Goal: Task Accomplishment & Management: Complete application form

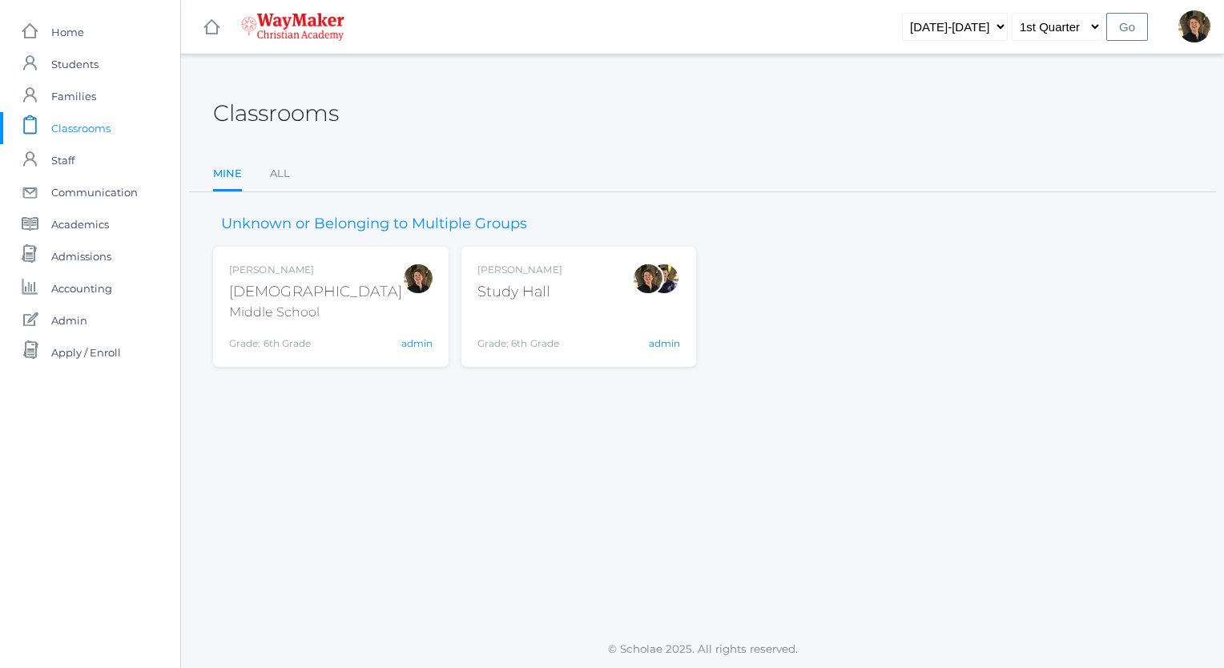
click at [244, 288] on div "Bible" at bounding box center [315, 292] width 173 height 22
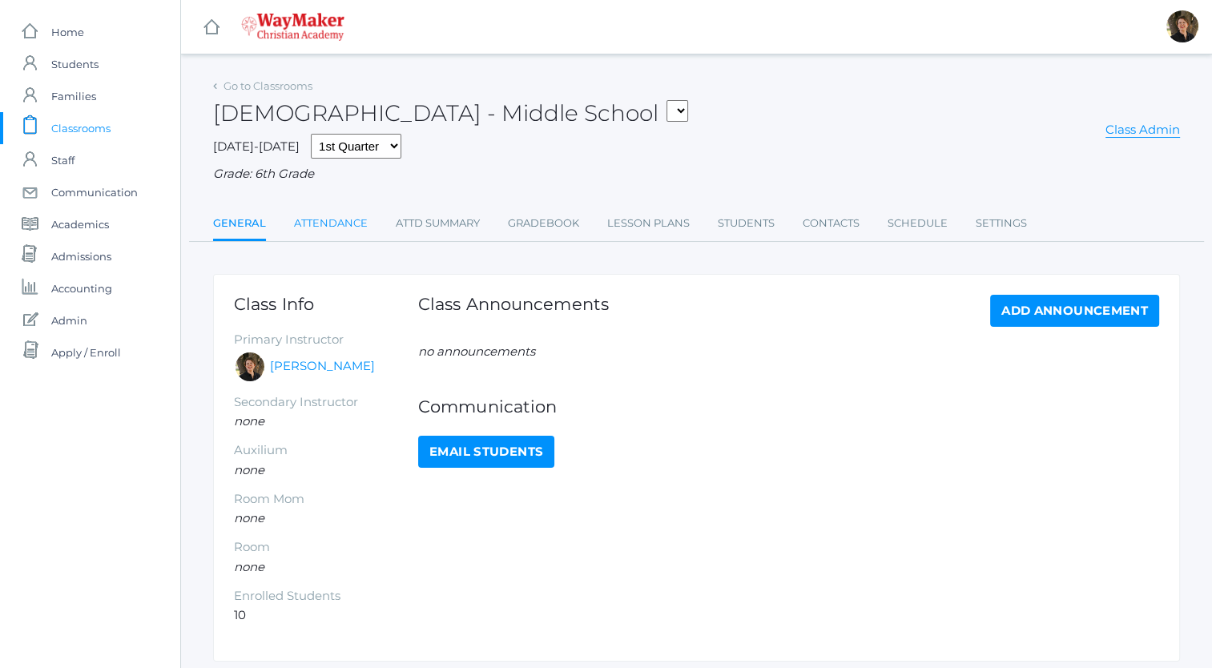
click at [328, 223] on link "Attendance" at bounding box center [331, 223] width 74 height 32
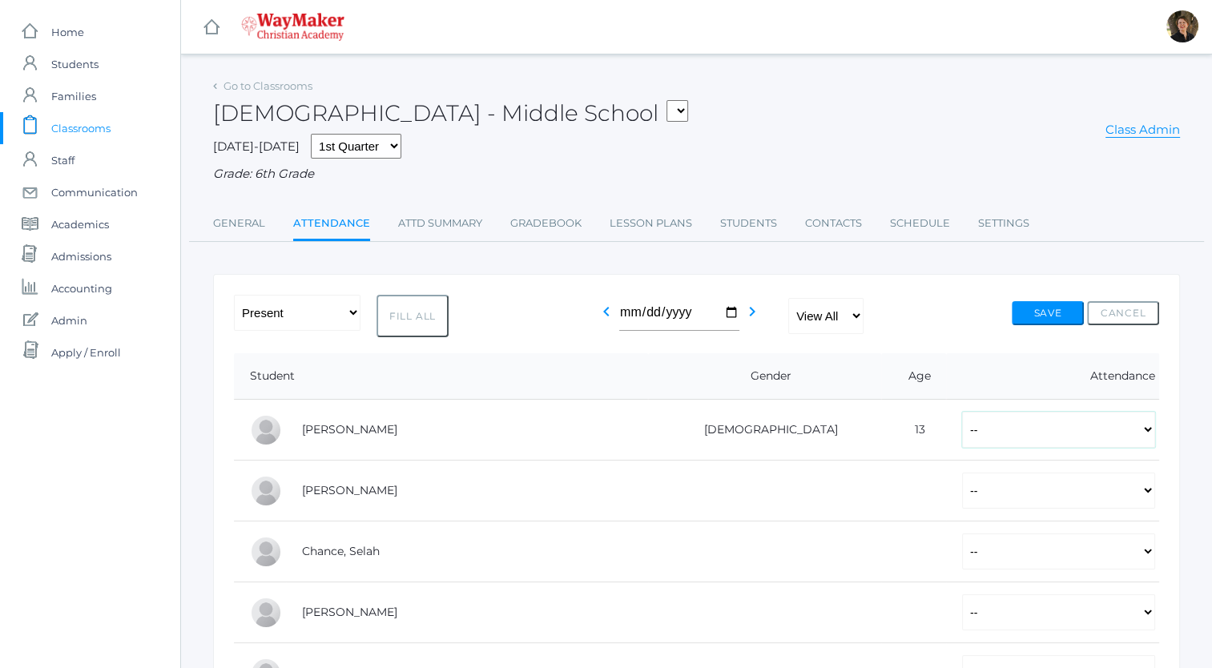
click at [965, 437] on select "-- Present Tardy Excused Tardy Unexcused Absent Excused Absent Unexcused" at bounding box center [1058, 430] width 193 height 36
select select "P"
click at [962, 412] on select "-- Present Tardy Excused Tardy Unexcused Absent Excused Absent Unexcused" at bounding box center [1058, 430] width 193 height 36
click at [962, 502] on select "-- Present Tardy Excused Tardy Unexcused Absent Excused Absent Unexcused" at bounding box center [1058, 491] width 193 height 36
select select "P"
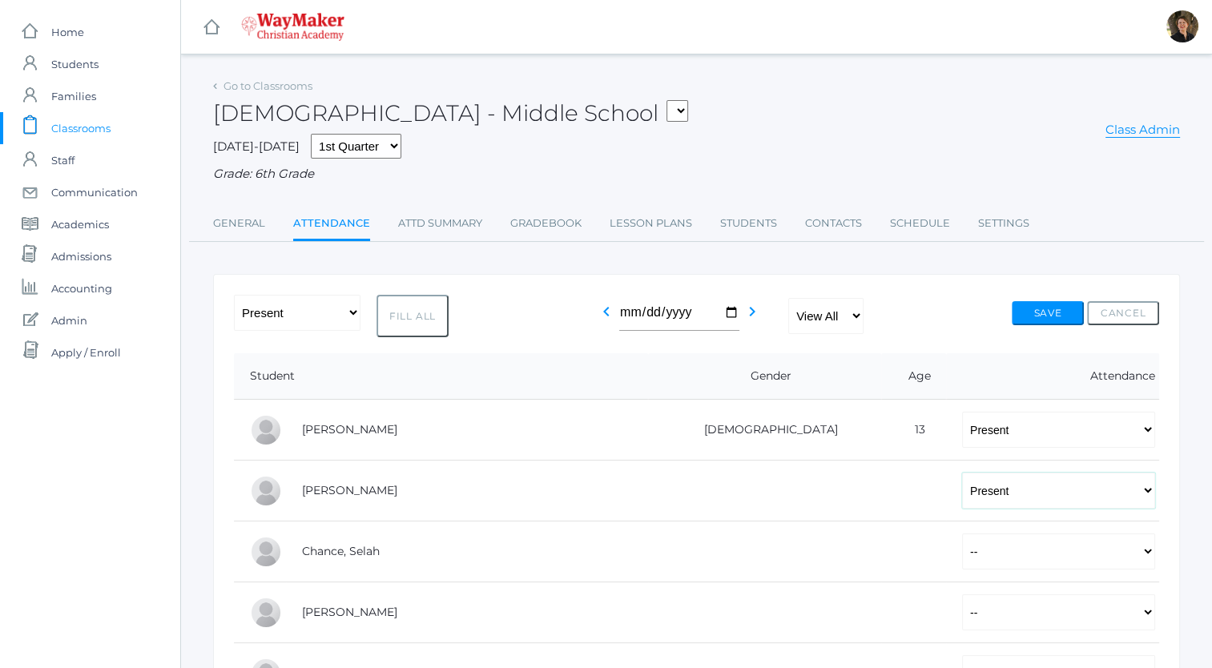
click at [962, 473] on select "-- Present Tardy Excused Tardy Unexcused Absent Excused Absent Unexcused" at bounding box center [1058, 491] width 193 height 36
click at [962, 551] on select "-- Present Tardy Excused Tardy Unexcused Absent Excused Absent Unexcused" at bounding box center [1058, 552] width 193 height 36
select select "P"
click at [962, 534] on select "-- Present Tardy Excused Tardy Unexcused Absent Excused Absent Unexcused" at bounding box center [1058, 552] width 193 height 36
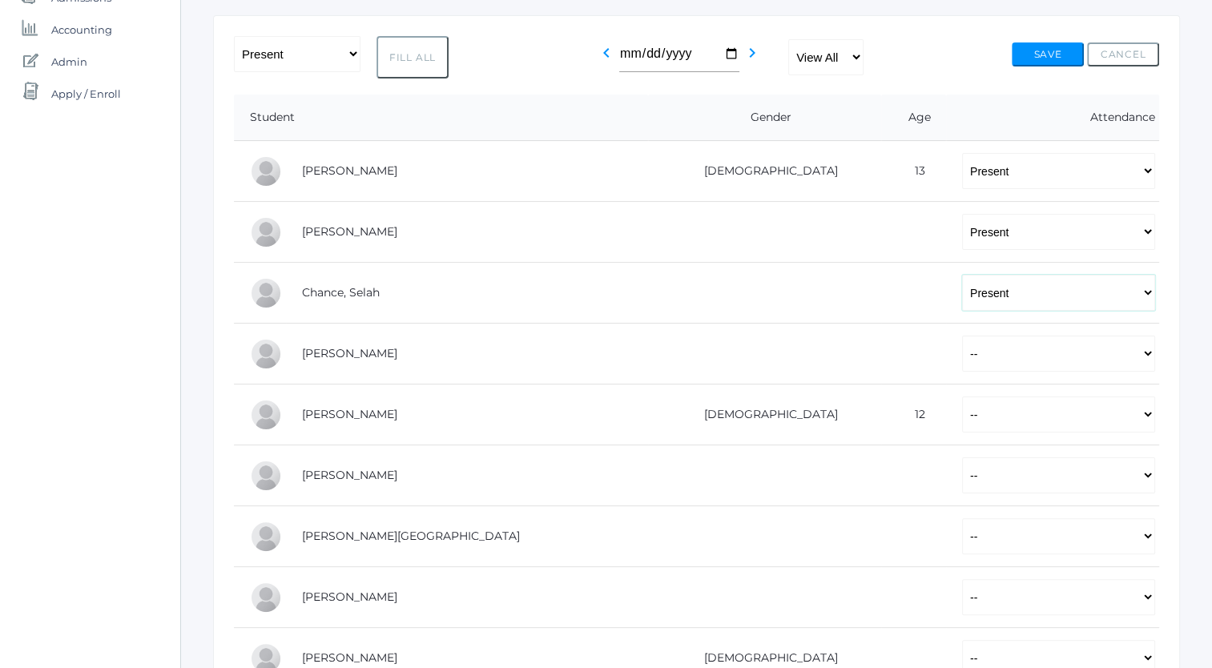
scroll to position [260, 0]
click at [962, 357] on select "-- Present Tardy Excused Tardy Unexcused Absent Excused Absent Unexcused" at bounding box center [1058, 353] width 193 height 36
select select "P"
click at [962, 335] on select "-- Present Tardy Excused Tardy Unexcused Absent Excused Absent Unexcused" at bounding box center [1058, 353] width 193 height 36
click at [962, 415] on select "-- Present Tardy Excused Tardy Unexcused Absent Excused Absent Unexcused" at bounding box center [1058, 414] width 193 height 36
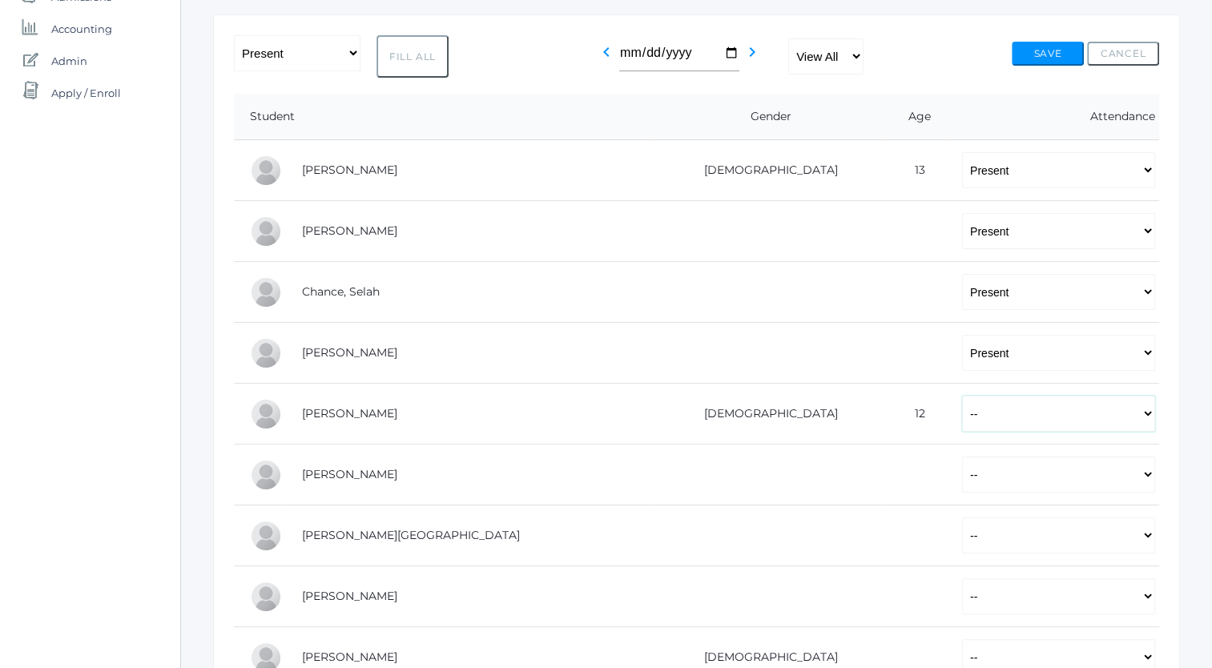
select select "P"
click at [962, 396] on select "-- Present Tardy Excused Tardy Unexcused Absent Excused Absent Unexcused" at bounding box center [1058, 414] width 193 height 36
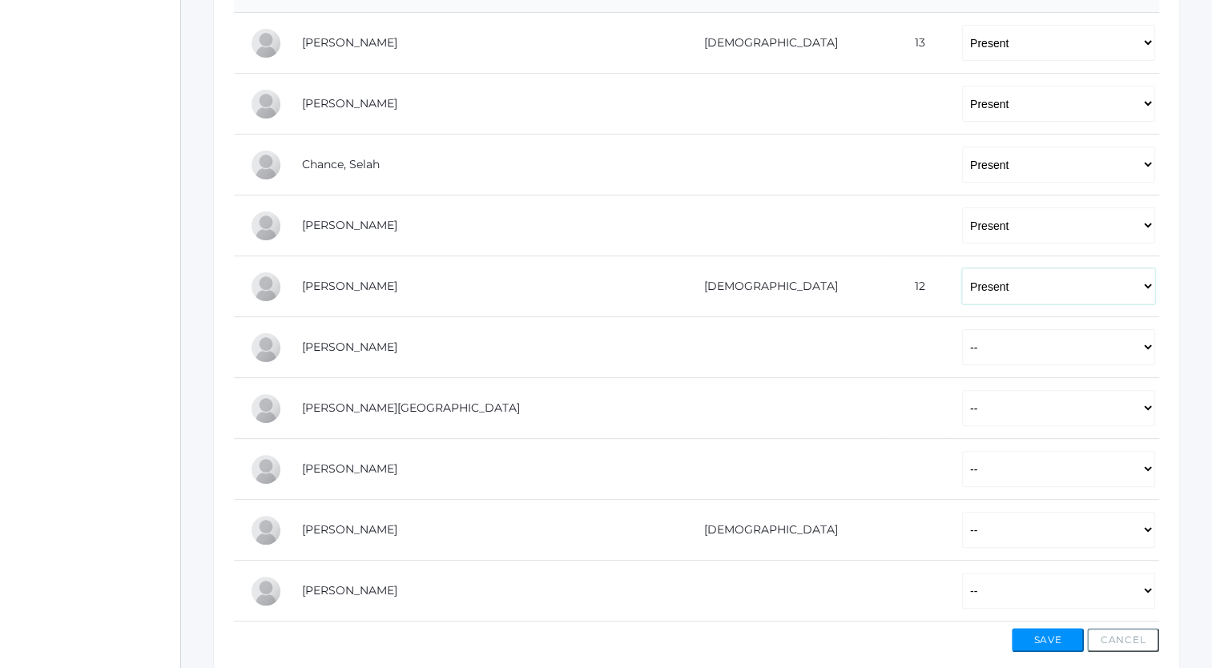
scroll to position [391, 0]
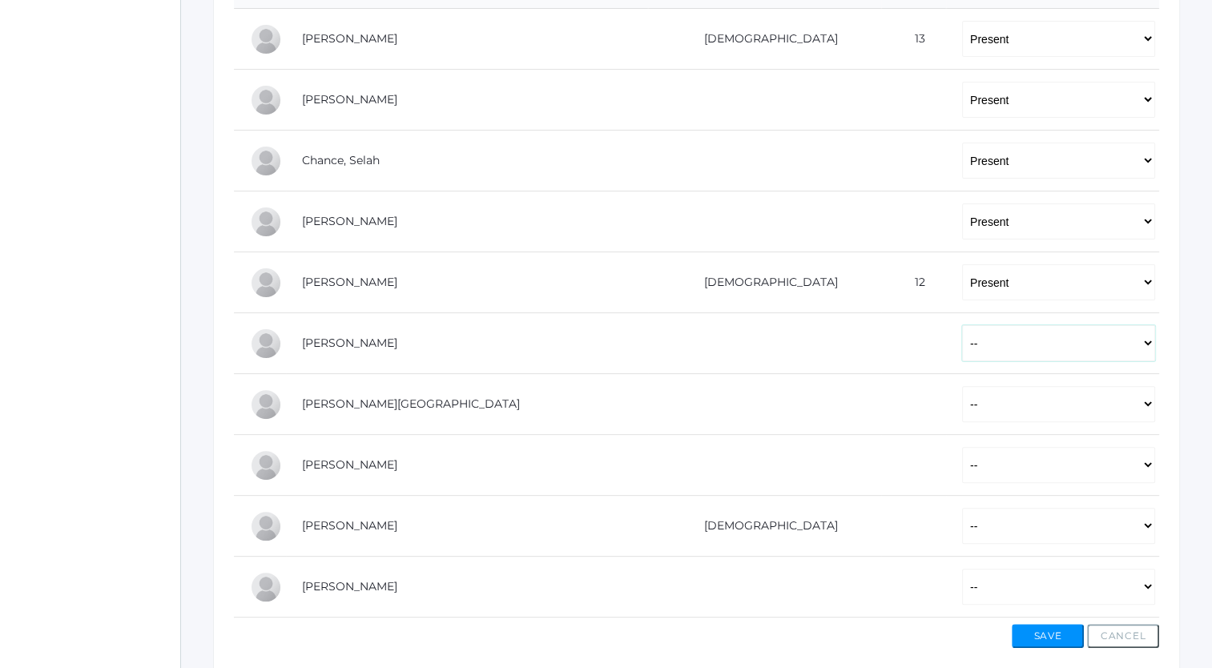
click at [962, 343] on select "-- Present Tardy Excused Tardy Unexcused Absent Excused Absent Unexcused" at bounding box center [1058, 343] width 193 height 36
select select "AU"
click at [962, 325] on select "-- Present Tardy Excused Tardy Unexcused Absent Excused Absent Unexcused" at bounding box center [1058, 343] width 193 height 36
click at [962, 404] on select "-- Present Tardy Excused Tardy Unexcused Absent Excused Absent Unexcused" at bounding box center [1058, 404] width 193 height 36
select select "P"
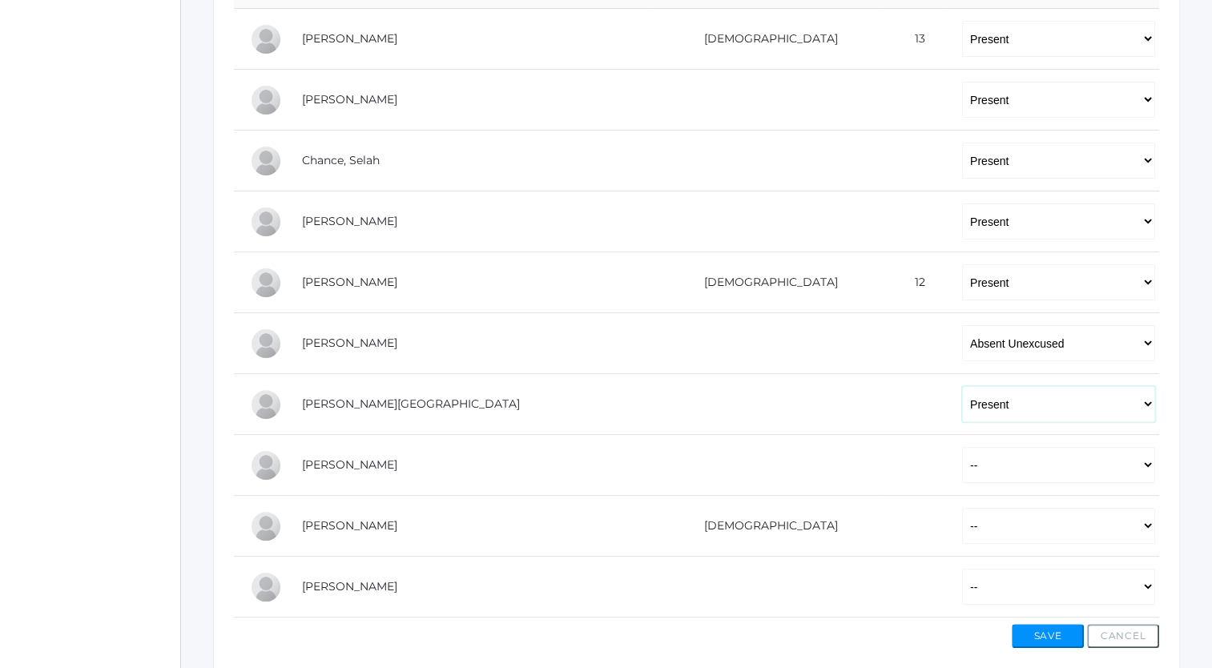
click at [962, 386] on select "-- Present Tardy Excused Tardy Unexcused Absent Excused Absent Unexcused" at bounding box center [1058, 404] width 193 height 36
click at [962, 457] on select "-- Present Tardy Excused Tardy Unexcused Absent Excused Absent Unexcused" at bounding box center [1058, 465] width 193 height 36
select select "P"
click at [962, 447] on select "-- Present Tardy Excused Tardy Unexcused Absent Excused Absent Unexcused" at bounding box center [1058, 465] width 193 height 36
click at [962, 521] on select "-- Present Tardy Excused Tardy Unexcused Absent Excused Absent Unexcused" at bounding box center [1058, 526] width 193 height 36
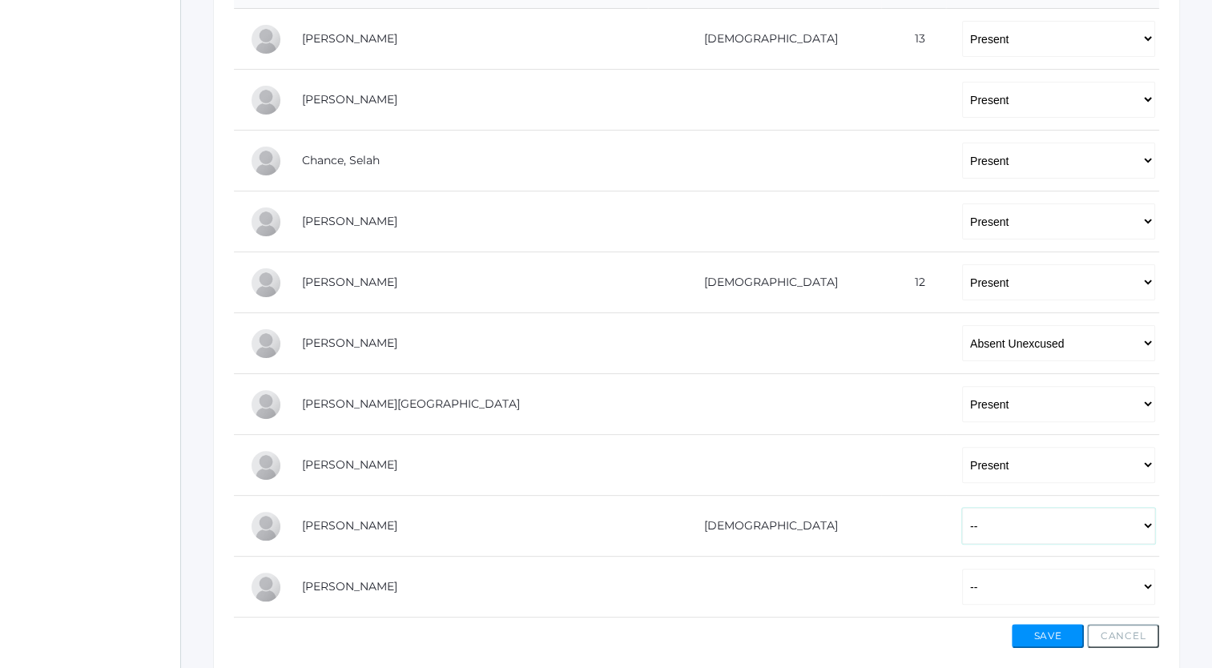
select select "P"
click at [962, 508] on select "-- Present Tardy Excused Tardy Unexcused Absent Excused Absent Unexcused" at bounding box center [1058, 526] width 193 height 36
click at [962, 583] on select "-- Present Tardy Excused Tardy Unexcused Absent Excused Absent Unexcused" at bounding box center [1058, 587] width 193 height 36
select select "P"
click at [962, 569] on select "-- Present Tardy Excused Tardy Unexcused Absent Excused Absent Unexcused" at bounding box center [1058, 587] width 193 height 36
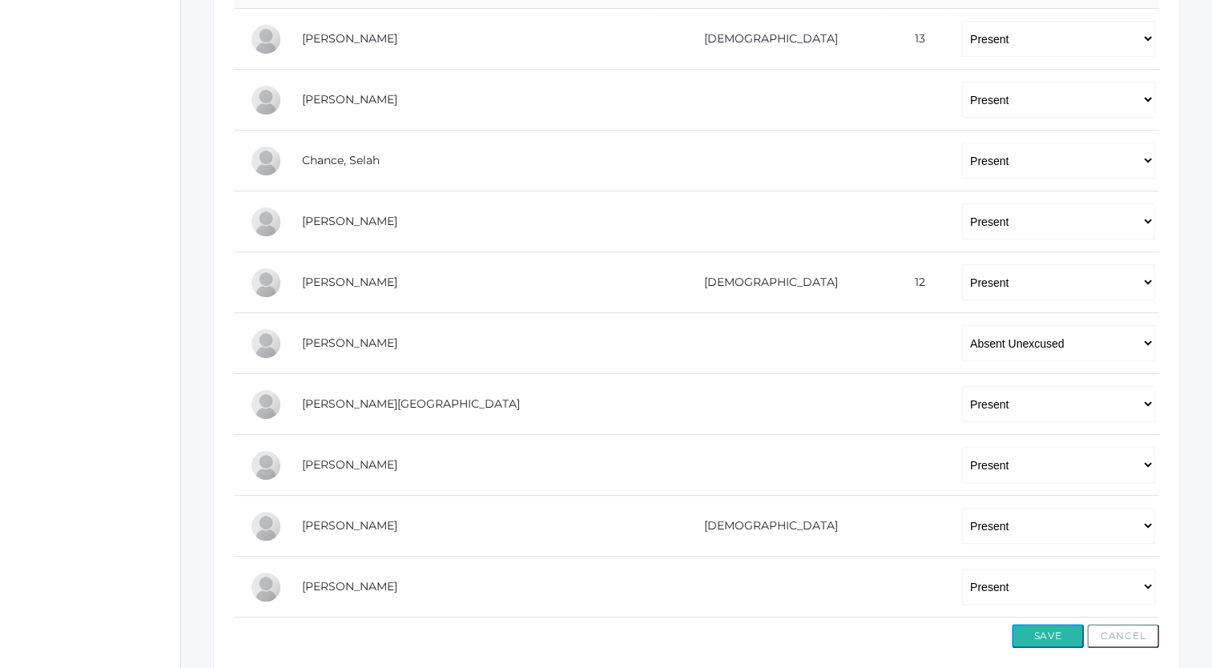
click at [1053, 630] on button "Save" at bounding box center [1048, 636] width 72 height 24
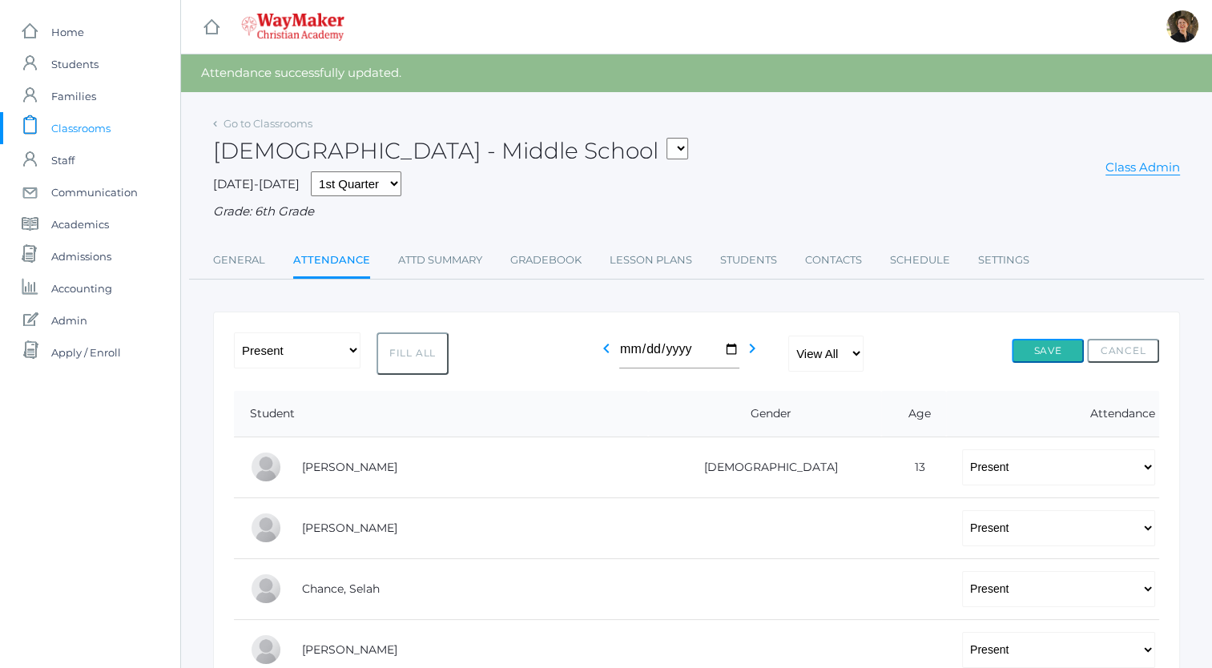
click at [1047, 348] on button "Save" at bounding box center [1048, 351] width 72 height 24
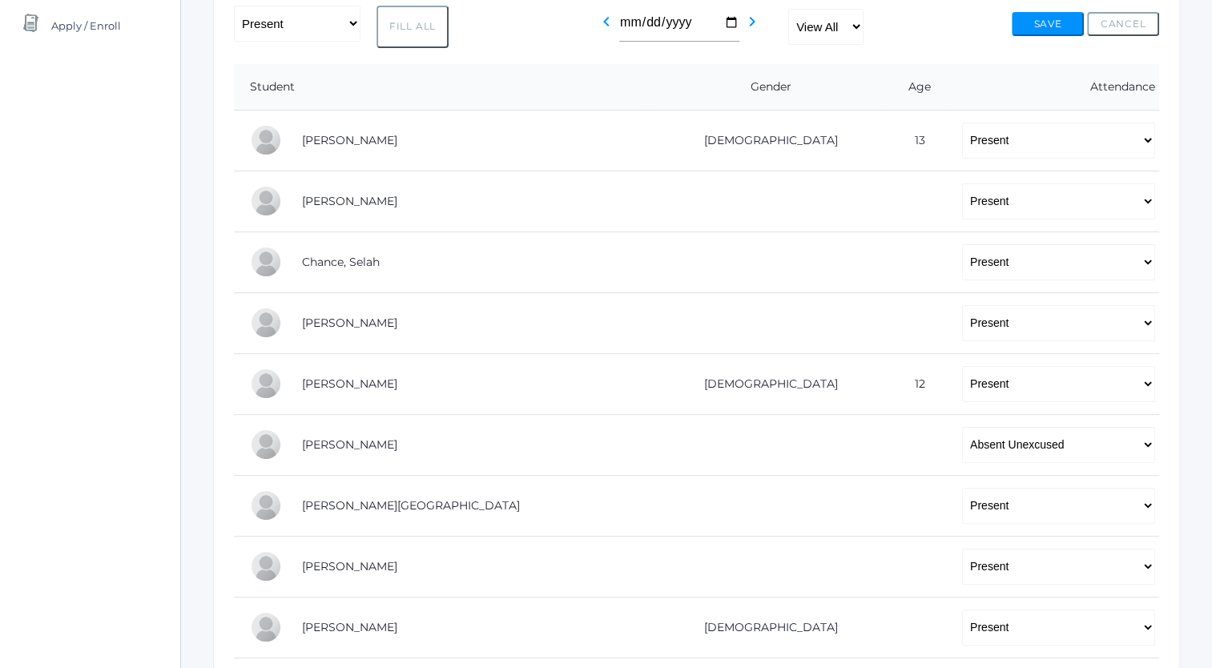
scroll to position [337, 0]
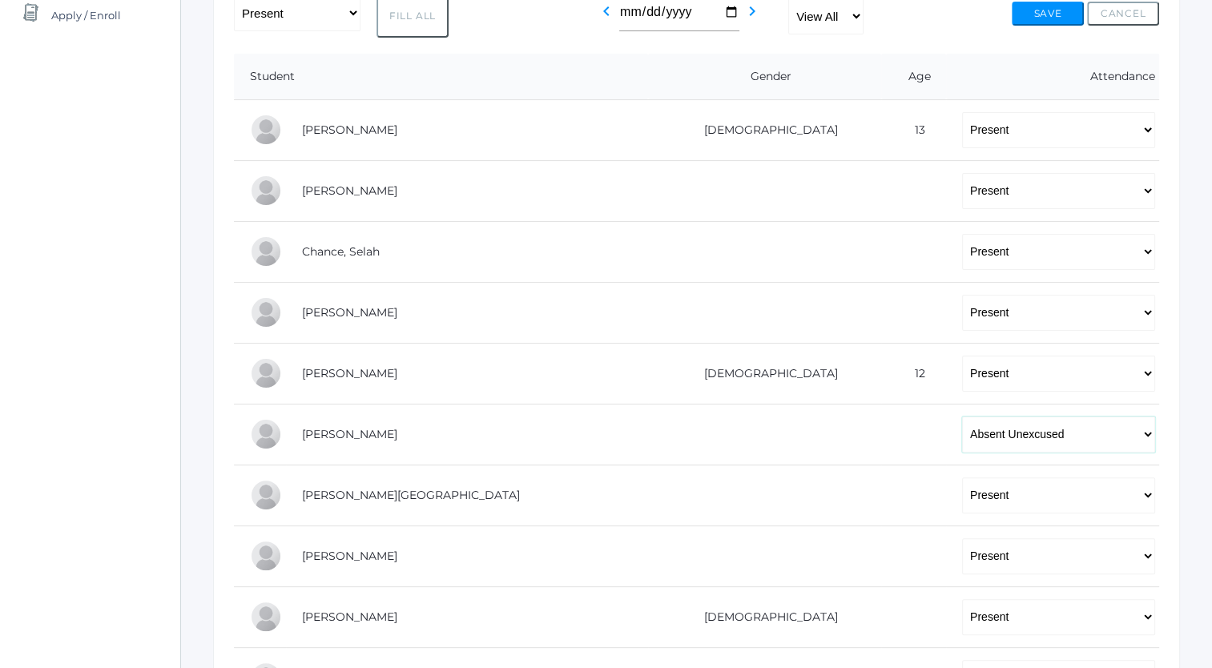
click at [974, 430] on select "-- Present Tardy Excused Tardy Unexcused Absent Excused Absent Unexcused" at bounding box center [1058, 435] width 193 height 36
select select "TU"
click at [962, 417] on select "-- Present Tardy Excused Tardy Unexcused Absent Excused Absent Unexcused" at bounding box center [1058, 435] width 193 height 36
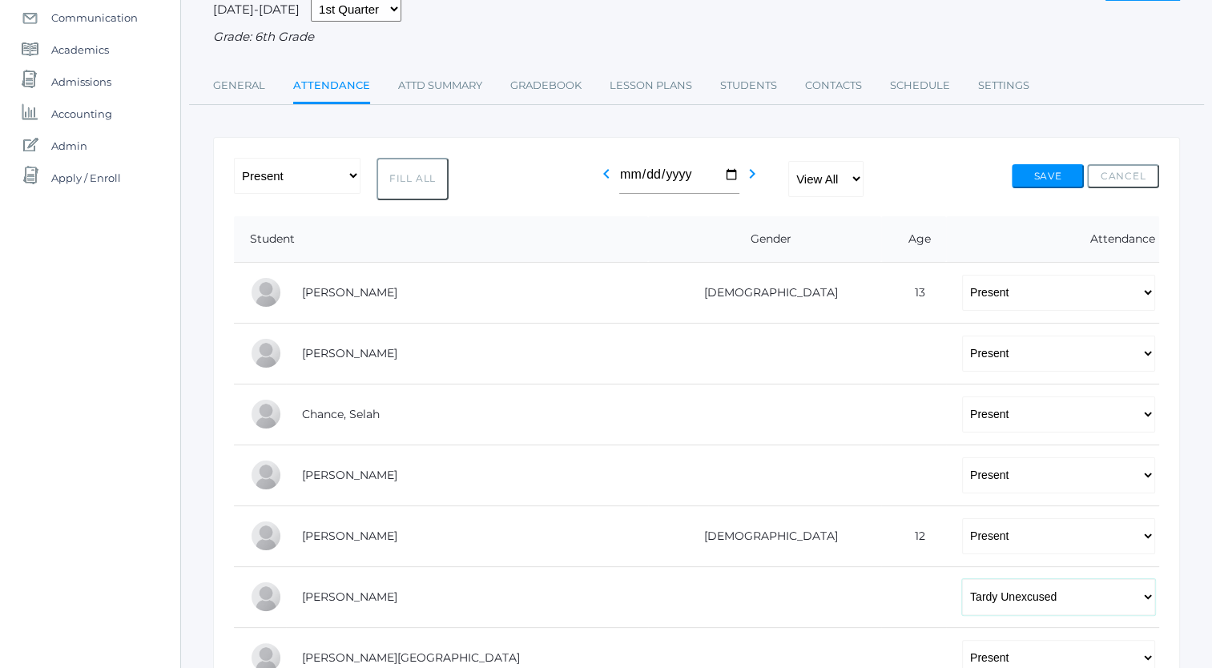
scroll to position [41, 0]
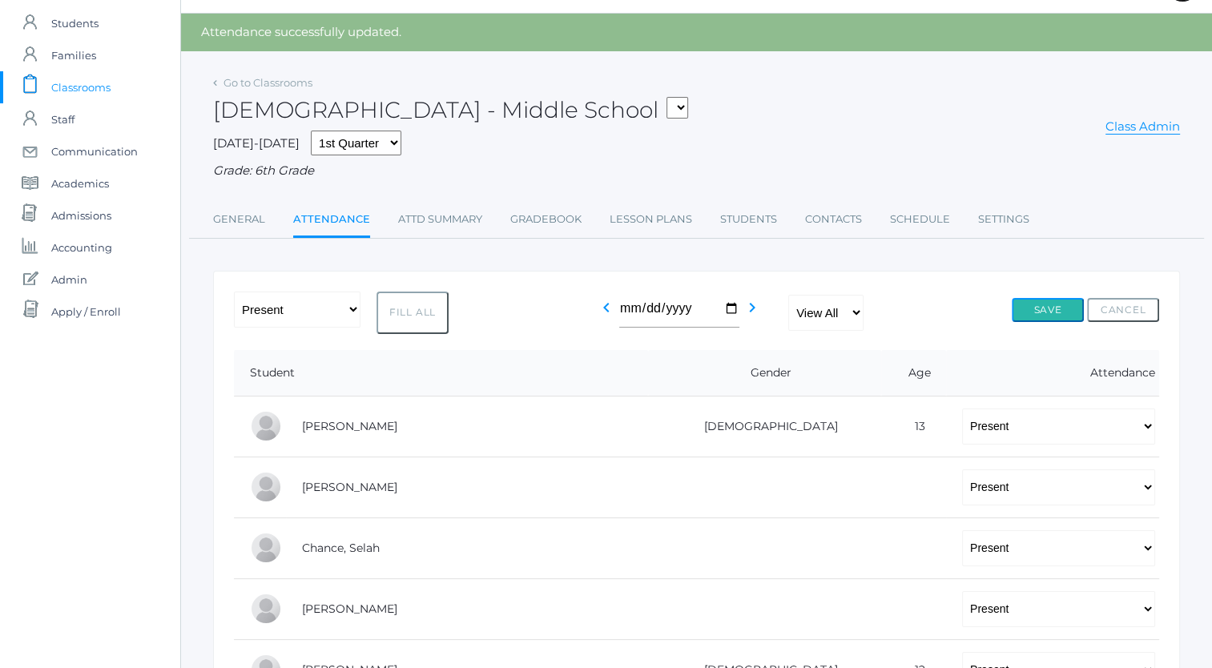
click at [1049, 312] on button "Save" at bounding box center [1048, 310] width 72 height 24
